Goal: Task Accomplishment & Management: Complete application form

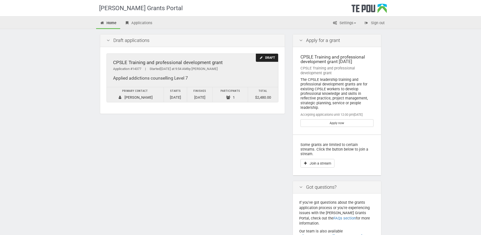
click at [272, 57] on div "Draft" at bounding box center [267, 58] width 22 height 8
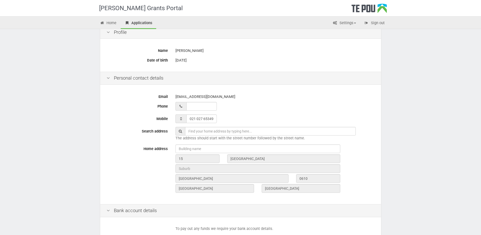
scroll to position [152, 0]
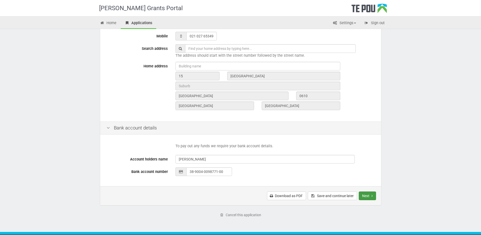
click at [371, 196] on button "Next" at bounding box center [367, 195] width 17 height 9
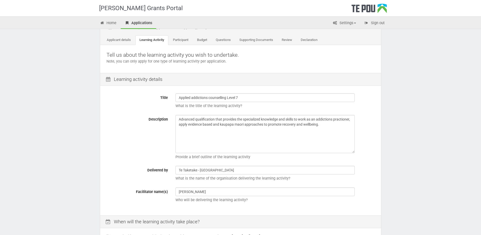
scroll to position [51, 0]
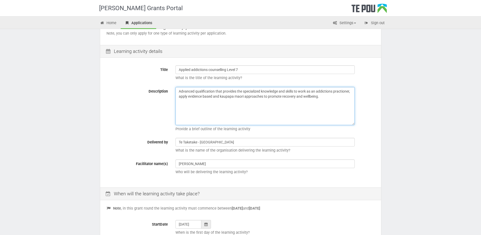
click at [329, 98] on textarea "Advanced qualification that provides the specialized knowledge and skills to wo…" at bounding box center [265, 106] width 179 height 38
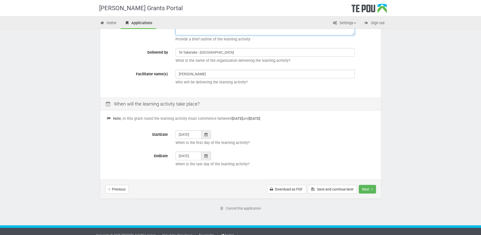
scroll to position [147, 0]
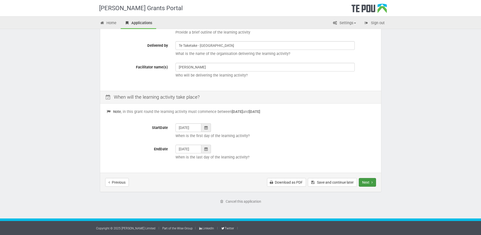
click at [370, 183] on button "Next" at bounding box center [367, 182] width 17 height 9
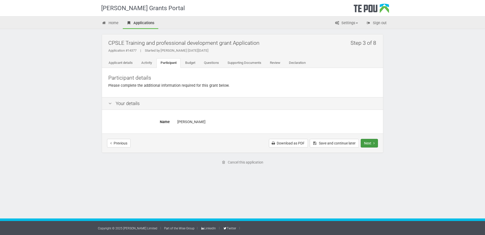
click at [374, 142] on icon "Next step" at bounding box center [374, 143] width 1 height 4
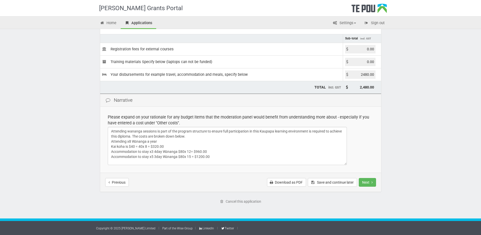
scroll to position [1, 0]
click at [369, 182] on button "Next" at bounding box center [367, 182] width 17 height 9
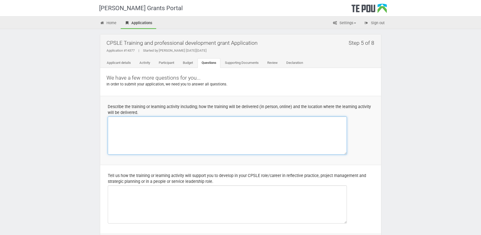
click at [127, 124] on textarea at bounding box center [227, 135] width 239 height 38
drag, startPoint x: 130, startPoint y: 120, endPoint x: 136, endPoint y: 125, distance: 8.3
click at [130, 120] on textarea "Te taketake level 7" at bounding box center [227, 135] width 239 height 38
click at [136, 126] on textarea "Te Taketake Diploma in applied addictions counselling (level 7) Is a part time …" at bounding box center [227, 135] width 239 height 38
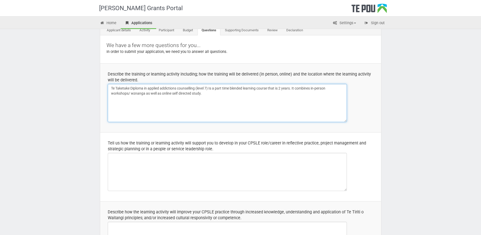
scroll to position [51, 0]
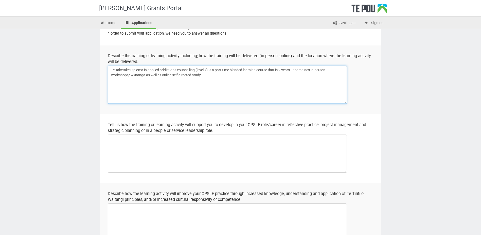
type textarea "Te Taketake Diploma in applied addictions counselling (level 7) Is a part time …"
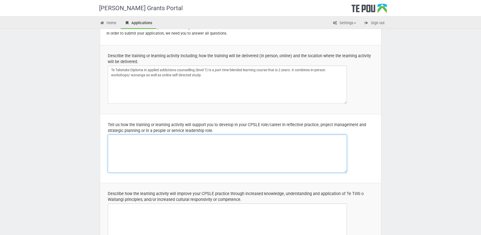
click at [140, 138] on textarea at bounding box center [227, 153] width 239 height 38
click at [242, 138] on textarea "Te Taketake will support me to turn my lived experience into a reflective pract…" at bounding box center [227, 153] width 239 height 38
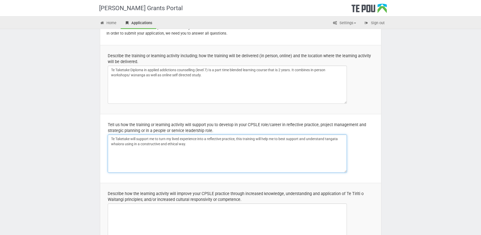
click at [138, 144] on textarea "Te Taketake will support me to turn my lived experience into a reflective pract…" at bounding box center [227, 153] width 239 height 38
click at [197, 145] on textarea "Te Taketake will support me to turn my lived experience into a reflective pract…" at bounding box center [227, 153] width 239 height 38
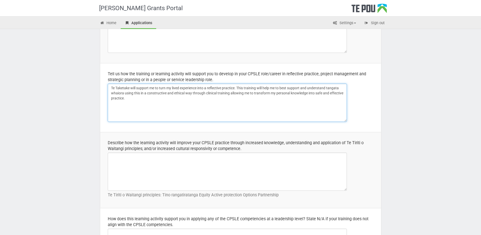
scroll to position [178, 0]
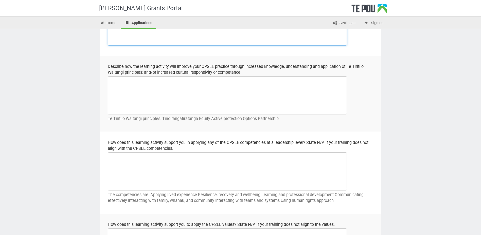
type textarea "Te Taketake will support me to turn my lived experience into a reflective pract…"
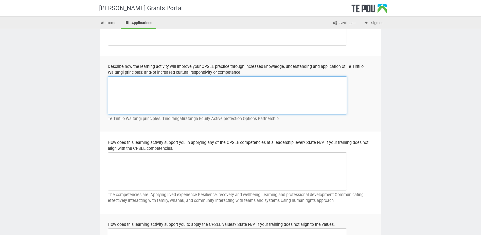
click at [132, 82] on textarea at bounding box center [227, 95] width 239 height 38
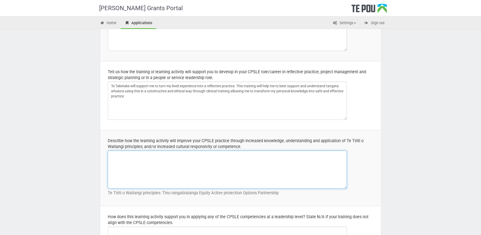
scroll to position [102, 0]
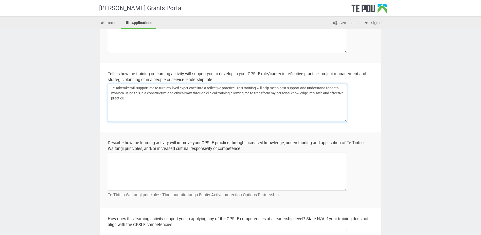
click at [144, 97] on textarea "Te Taketake will support me to turn my lived experience into a reflective pract…" at bounding box center [227, 102] width 239 height 38
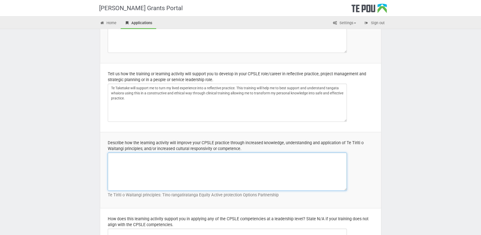
click at [142, 159] on textarea at bounding box center [227, 171] width 239 height 38
type textarea "H"
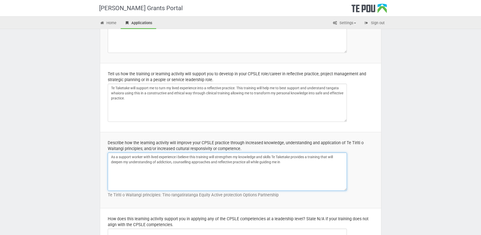
click at [285, 163] on textarea "As a support worker with lived experience i believe this training will strength…" at bounding box center [227, 171] width 239 height 38
click at [318, 161] on textarea "As a support worker with lived experience i believe this training will strength…" at bounding box center [227, 171] width 239 height 38
click at [279, 161] on textarea "As a support worker with lived experience i believe this training will strength…" at bounding box center [227, 171] width 239 height 38
drag, startPoint x: 279, startPoint y: 161, endPoint x: 339, endPoint y: 168, distance: 59.7
click at [339, 168] on textarea "As a support worker with lived experience i believe this training will strength…" at bounding box center [227, 171] width 239 height 38
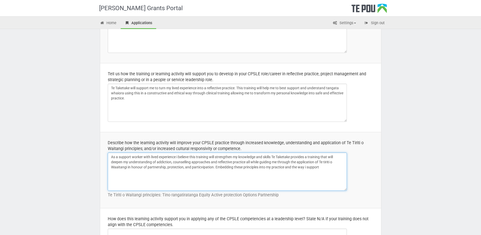
click at [214, 166] on textarea "As a support worker with lived experience i believe this training will strength…" at bounding box center [227, 171] width 239 height 38
drag, startPoint x: 324, startPoint y: 168, endPoint x: 286, endPoint y: 169, distance: 37.8
click at [286, 169] on textarea "As a support worker with lived experience i believe this training will strength…" at bounding box center [227, 171] width 239 height 38
drag, startPoint x: 122, startPoint y: 166, endPoint x: 126, endPoint y: 168, distance: 4.7
click at [137, 163] on textarea "As a support worker with lived experience i believe this training will strength…" at bounding box center [227, 171] width 239 height 38
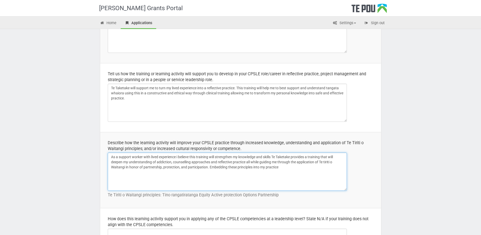
click at [286, 166] on textarea "As a support worker with lived experience i believe this training will strength…" at bounding box center [227, 171] width 239 height 38
click at [280, 168] on textarea "As a support worker with lived experience i believe this training will strength…" at bounding box center [227, 171] width 239 height 38
drag, startPoint x: 281, startPoint y: 168, endPoint x: 210, endPoint y: 172, distance: 71.2
click at [210, 172] on textarea "As a support worker with lived experience i believe this training will strength…" at bounding box center [227, 171] width 239 height 38
click at [274, 156] on textarea "As a support worker with lived experience i believe this training will strength…" at bounding box center [227, 171] width 239 height 38
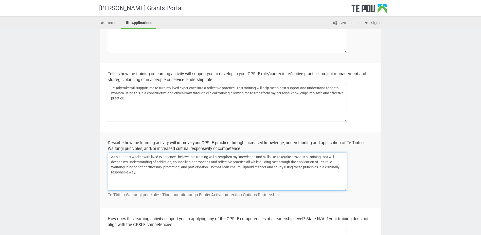
click at [149, 172] on textarea "As a support worker with lived experience i believe this training will strength…" at bounding box center [227, 171] width 239 height 38
drag, startPoint x: 168, startPoint y: 171, endPoint x: 187, endPoint y: 189, distance: 25.7
click at [168, 171] on textarea "As a support worker with lived experience i believe this training will strength…" at bounding box center [227, 171] width 239 height 38
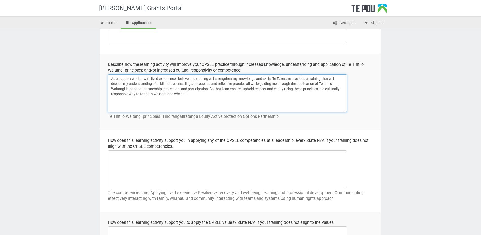
scroll to position [228, 0]
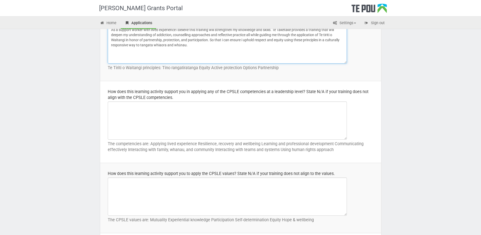
type textarea "As a support worker with lived experience i believe this training will strength…"
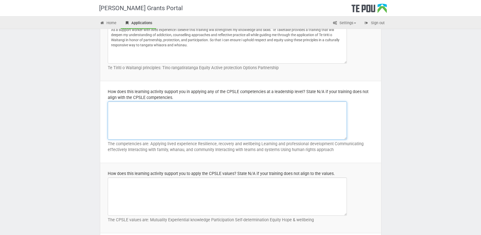
drag, startPoint x: 132, startPoint y: 110, endPoint x: 138, endPoint y: 110, distance: 6.1
click at [132, 110] on textarea at bounding box center [227, 120] width 239 height 38
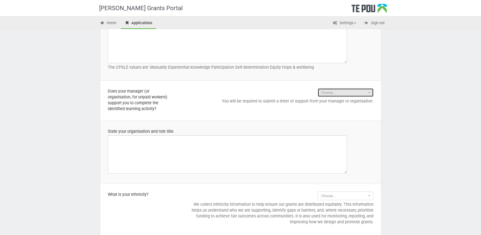
drag, startPoint x: 338, startPoint y: 92, endPoint x: 355, endPoint y: 90, distance: 17.3
click at [339, 92] on span "Choose..." at bounding box center [344, 92] width 46 height 5
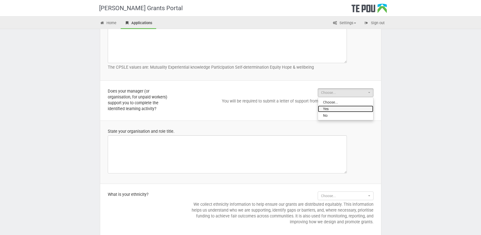
click at [337, 109] on link "Yes" at bounding box center [345, 108] width 55 height 7
select select "Yes"
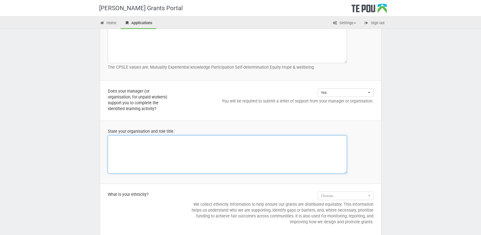
click at [158, 148] on textarea at bounding box center [227, 154] width 239 height 38
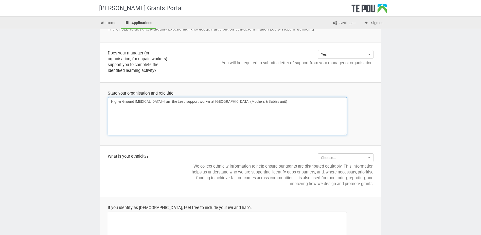
scroll to position [457, 0]
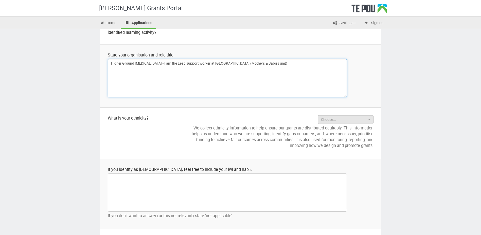
type textarea "Higher Ground [MEDICAL_DATA] - I am the Lead support worker at [GEOGRAPHIC_DATA…"
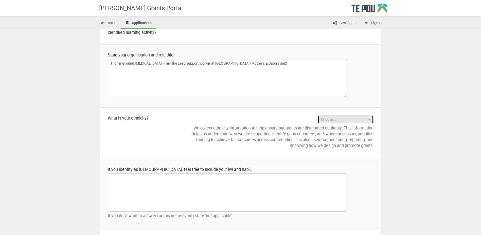
click at [373, 121] on button "Choose..." at bounding box center [346, 119] width 56 height 9
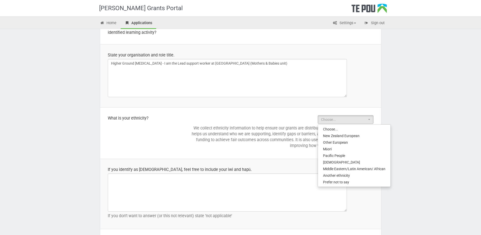
click at [219, 133] on p "We collect ethnicity information to help ensure our grants are distributed equi…" at bounding box center [281, 136] width 186 height 23
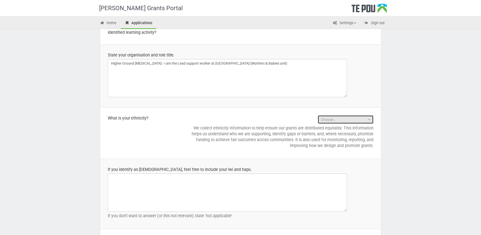
click at [371, 118] on button "Choose..." at bounding box center [346, 119] width 56 height 9
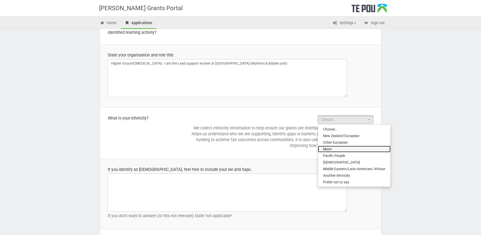
click at [333, 148] on link "Māori" at bounding box center [354, 148] width 73 height 7
select select "Māori"
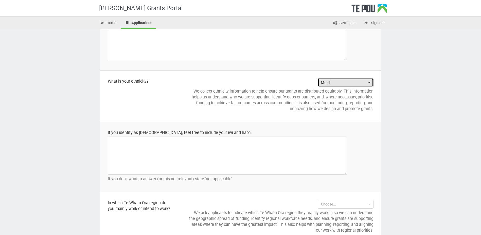
scroll to position [533, 0]
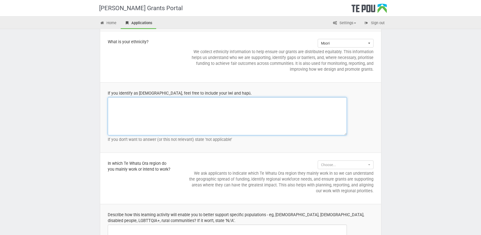
drag, startPoint x: 150, startPoint y: 111, endPoint x: 218, endPoint y: 87, distance: 71.9
click at [150, 110] on textarea at bounding box center [227, 116] width 239 height 38
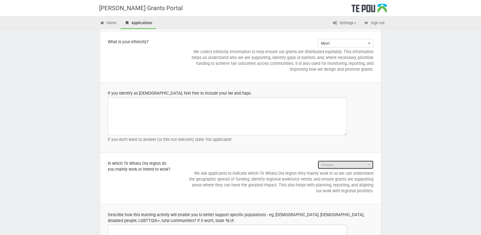
click at [363, 161] on button "Choose..." at bounding box center [346, 164] width 56 height 9
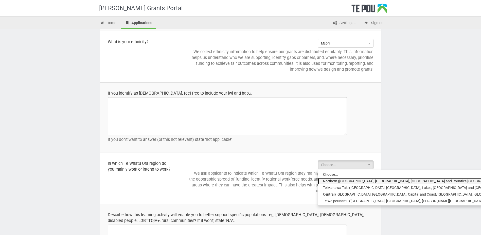
click at [392, 181] on span "Northern ([GEOGRAPHIC_DATA], [GEOGRAPHIC_DATA], [GEOGRAPHIC_DATA] and Counties …" at bounding box center [413, 180] width 180 height 5
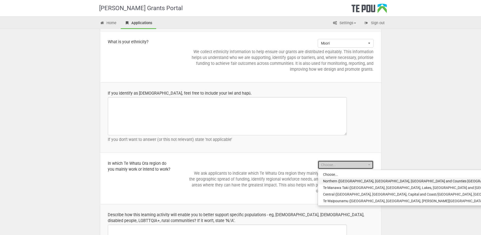
select select "Northern ([GEOGRAPHIC_DATA], [GEOGRAPHIC_DATA], [GEOGRAPHIC_DATA] and Counties …"
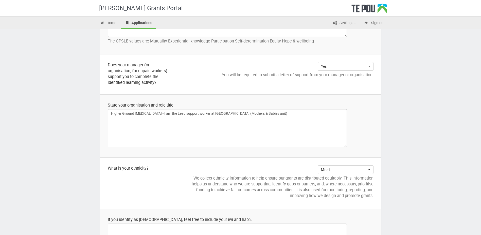
scroll to position [457, 0]
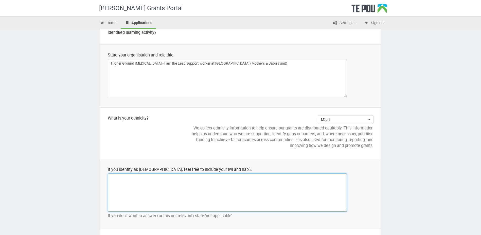
click at [175, 178] on textarea at bounding box center [227, 192] width 239 height 38
